Goal: Task Accomplishment & Management: Use online tool/utility

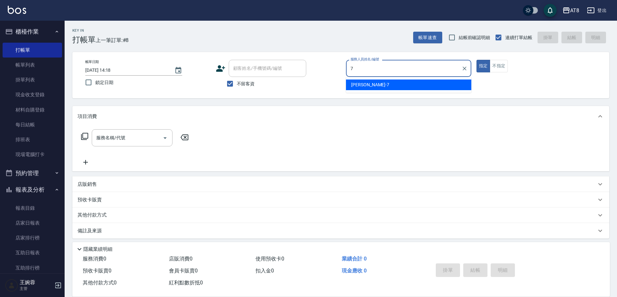
type input "[PERSON_NAME]-7"
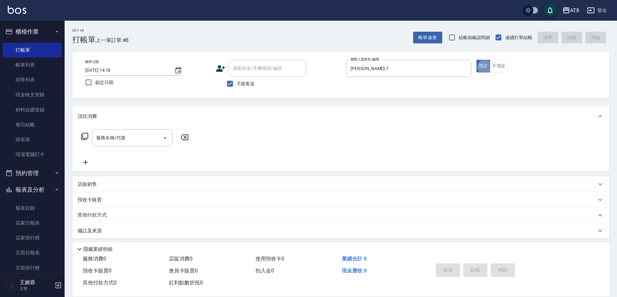
type button "true"
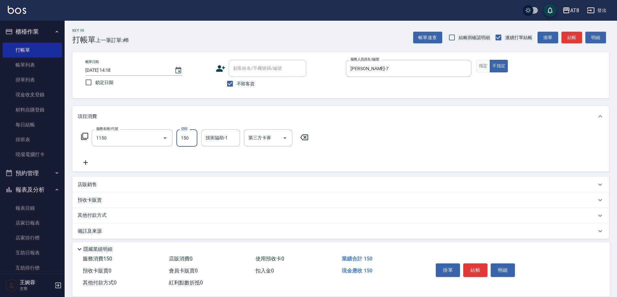
type input "洗髮(1150)"
type input "助理25-25"
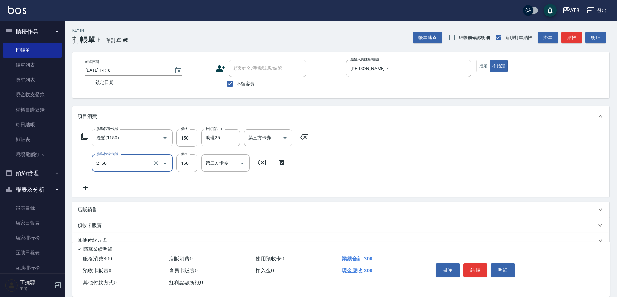
type input "剪髮(2150)"
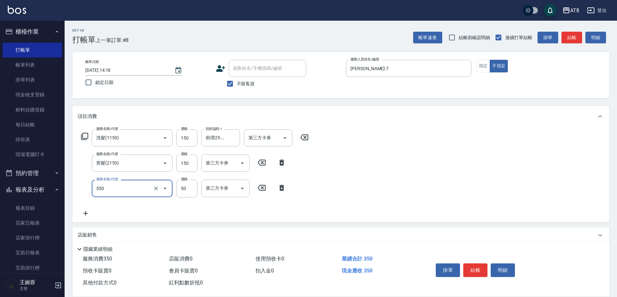
type input "精油或深層(550)"
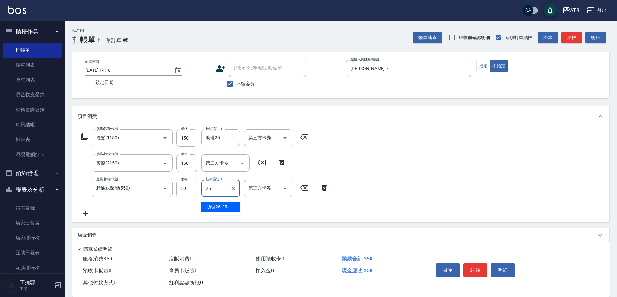
type input "助理25-25"
click at [472, 266] on button "結帳" at bounding box center [476, 270] width 24 height 14
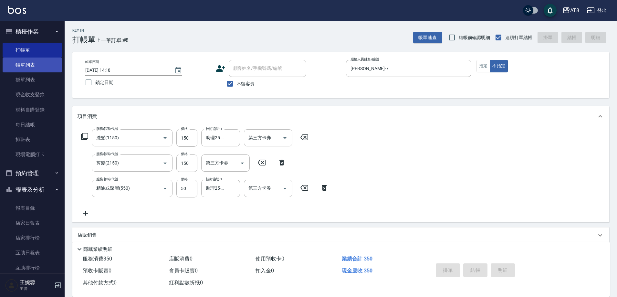
type input "[DATE] 15:53"
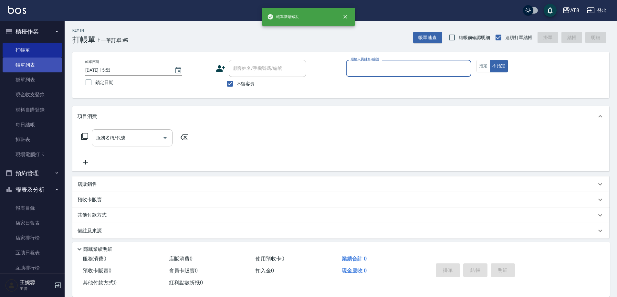
click at [30, 63] on link "帳單列表" at bounding box center [32, 65] width 59 height 15
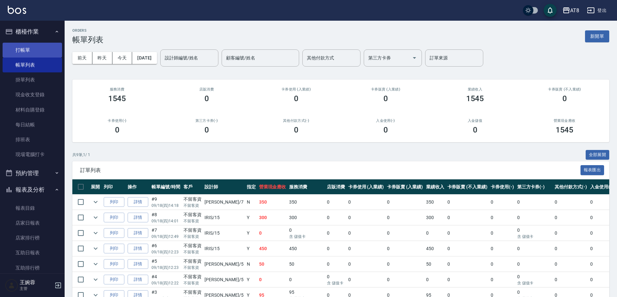
click at [27, 48] on link "打帳單" at bounding box center [32, 50] width 59 height 15
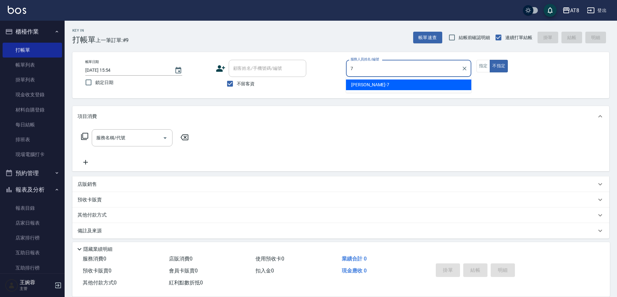
type input "[PERSON_NAME]-7"
type button "false"
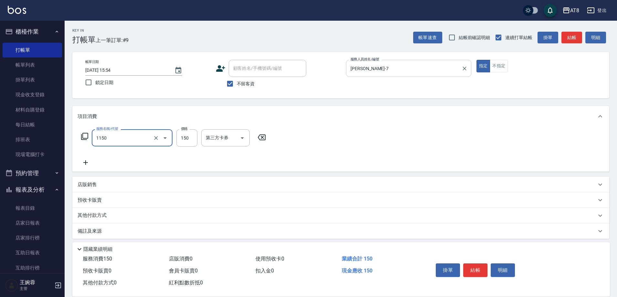
type input "洗髮(1150)"
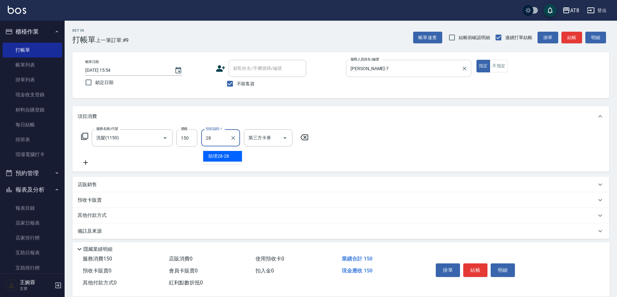
type input "助理28-28"
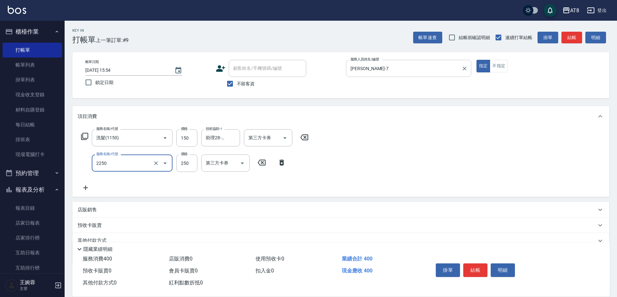
type input "剪髮(2250)"
